Goal: Task Accomplishment & Management: Manage account settings

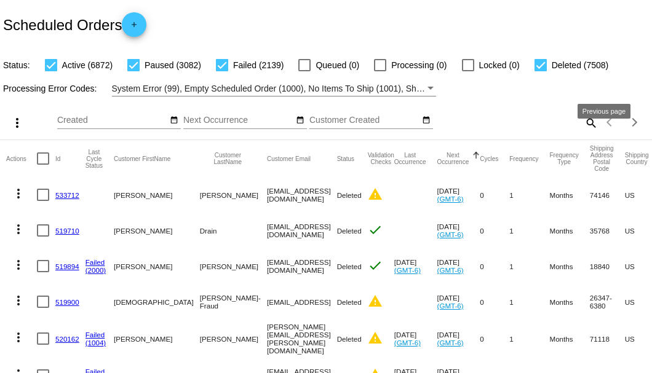
click at [584, 132] on mat-icon "search" at bounding box center [590, 122] width 15 height 19
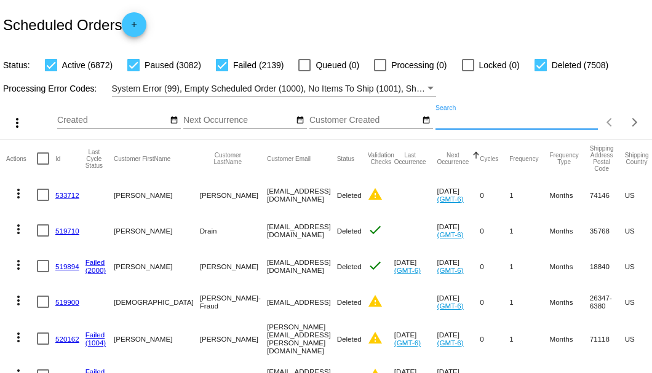
click at [584, 125] on input "Search" at bounding box center [517, 121] width 162 height 10
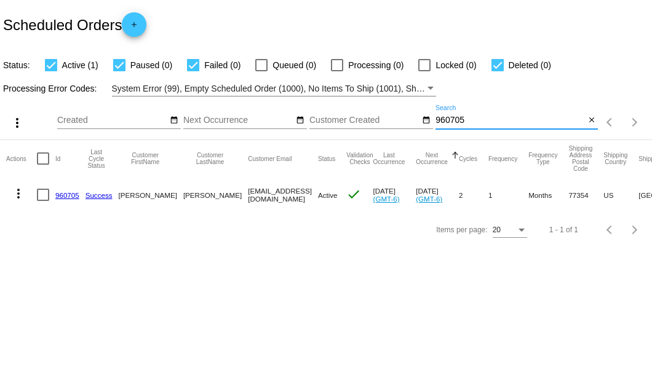
type input "960705"
click at [44, 194] on div at bounding box center [43, 195] width 12 height 12
click at [43, 201] on input "checkbox" at bounding box center [42, 201] width 1 height 1
checkbox input "true"
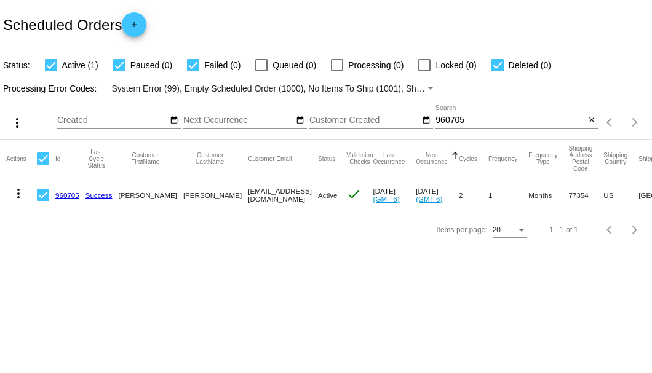
click at [16, 194] on mat-icon "more_vert" at bounding box center [18, 193] width 15 height 15
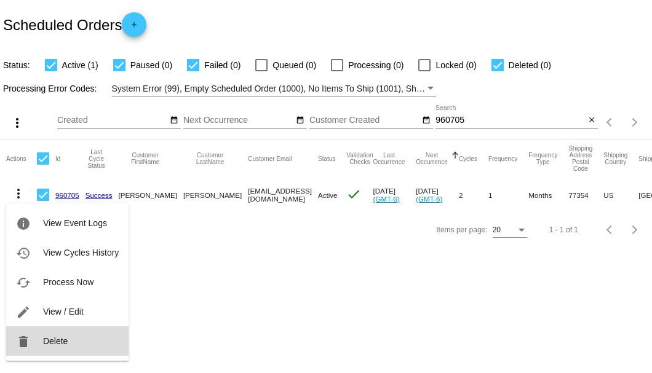
click at [47, 347] on button "delete Delete" at bounding box center [67, 342] width 122 height 30
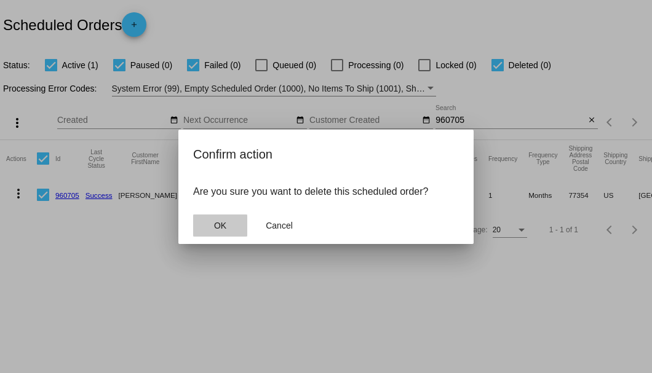
click at [218, 232] on button "OK" at bounding box center [220, 226] width 54 height 22
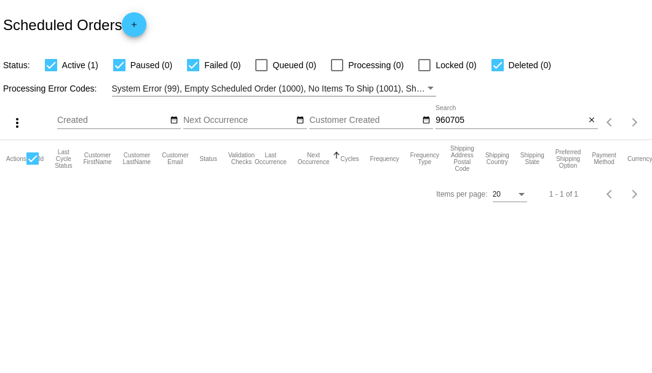
click at [571, 122] on input "960705" at bounding box center [510, 121] width 149 height 10
type input "960705"
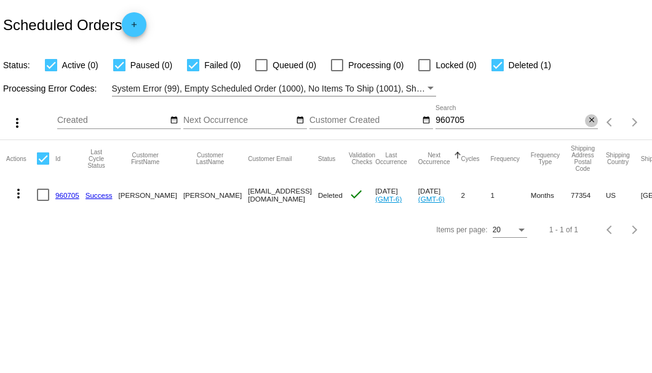
click at [589, 120] on mat-icon "close" at bounding box center [592, 121] width 9 height 10
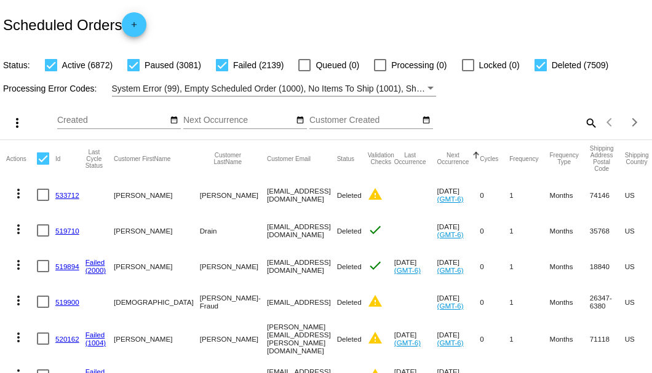
click at [585, 132] on mat-icon "search" at bounding box center [590, 122] width 15 height 19
click at [585, 125] on input "Search" at bounding box center [517, 121] width 162 height 10
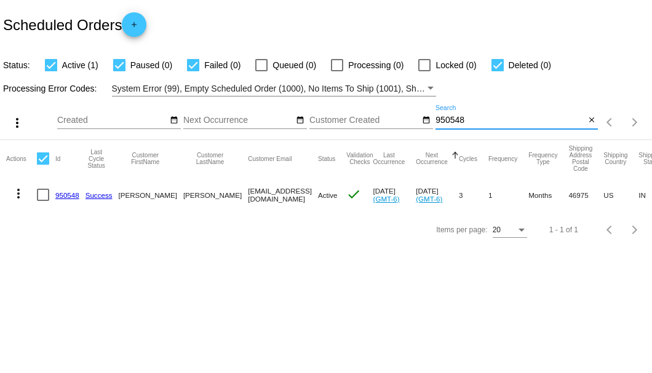
type input "950548"
click at [63, 194] on link "950548" at bounding box center [67, 195] width 24 height 8
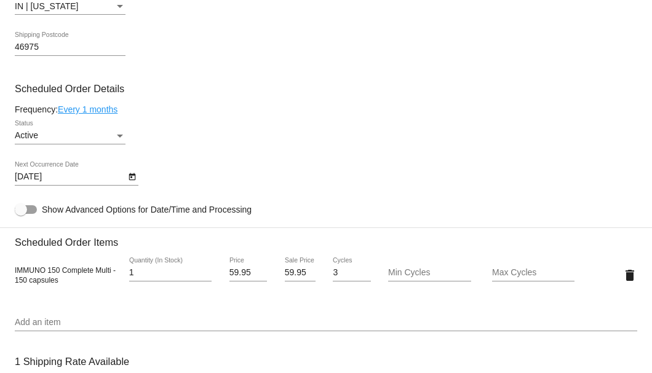
scroll to position [820, 0]
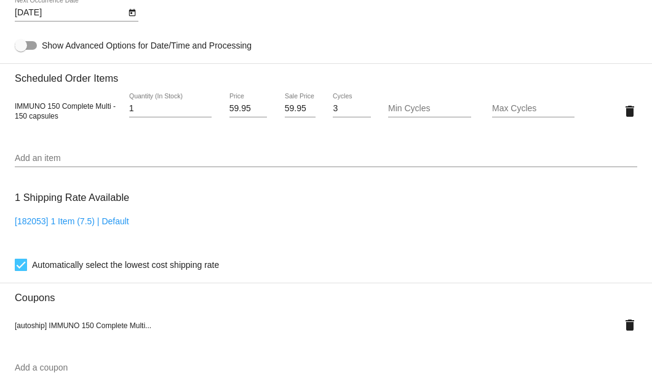
click at [151, 163] on input "Add an item" at bounding box center [326, 159] width 623 height 10
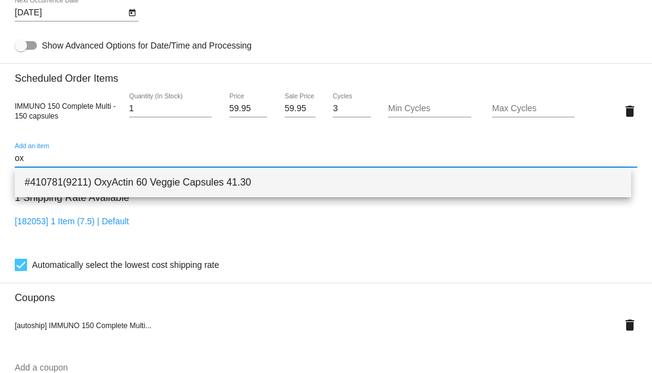
type input "ox"
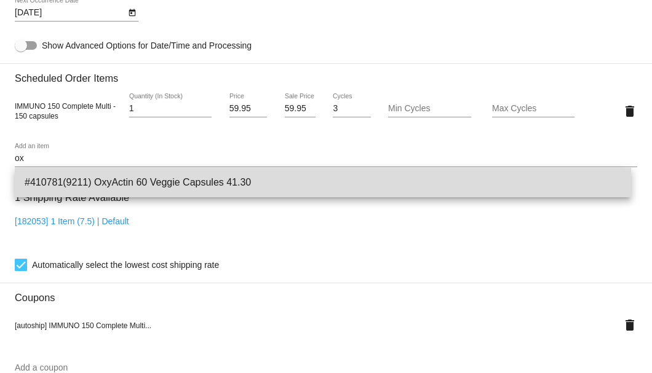
click at [152, 179] on span "#410781(9211) OxyActin 60 Veggie Capsules 41.30" at bounding box center [323, 183] width 597 height 30
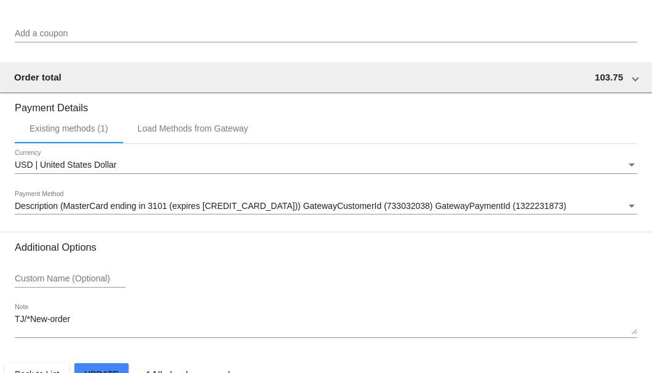
scroll to position [1222, 0]
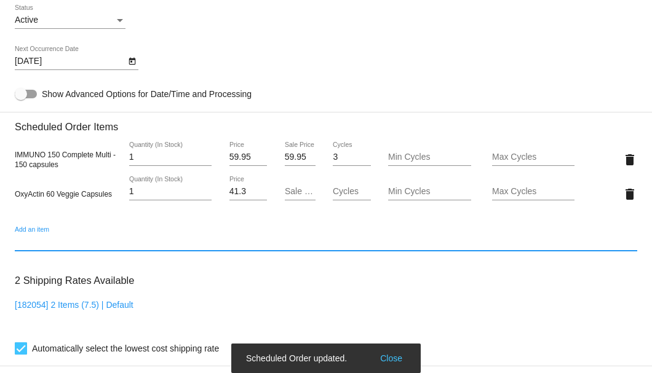
scroll to position [648, 0]
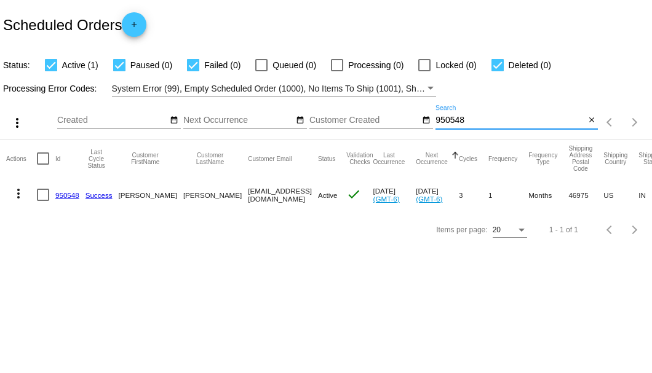
click at [454, 121] on input "950548" at bounding box center [510, 121] width 149 height 10
type input "884057"
click at [73, 196] on link "884057" at bounding box center [67, 195] width 24 height 8
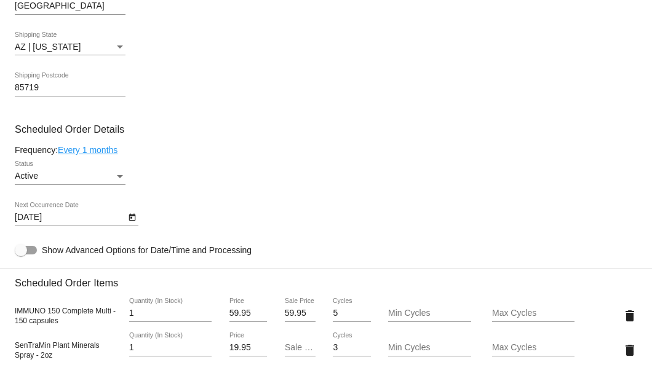
scroll to position [779, 0]
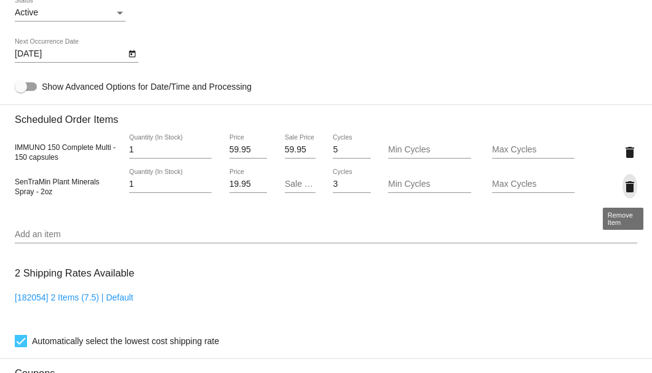
click at [623, 186] on mat-icon "delete" at bounding box center [630, 187] width 15 height 15
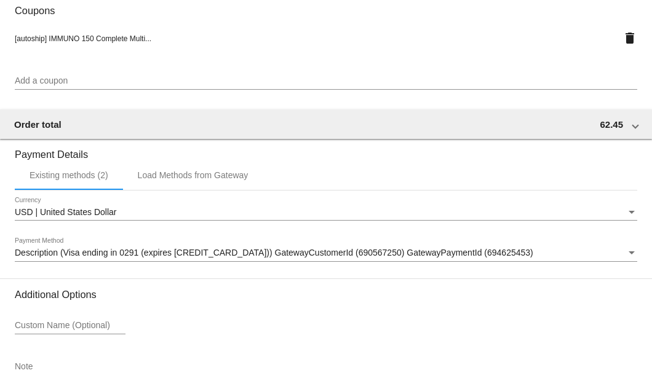
scroll to position [1187, 0]
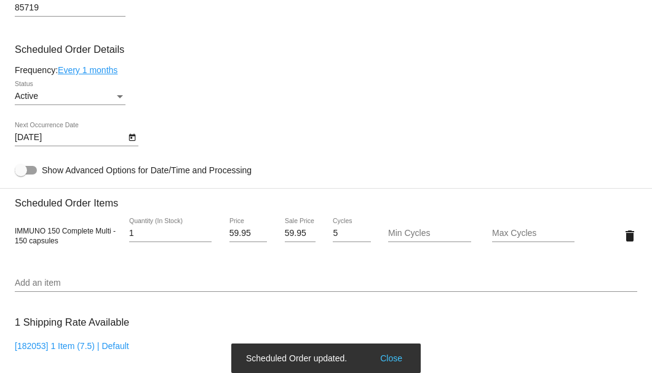
scroll to position [613, 0]
